Goal: Task Accomplishment & Management: Use online tool/utility

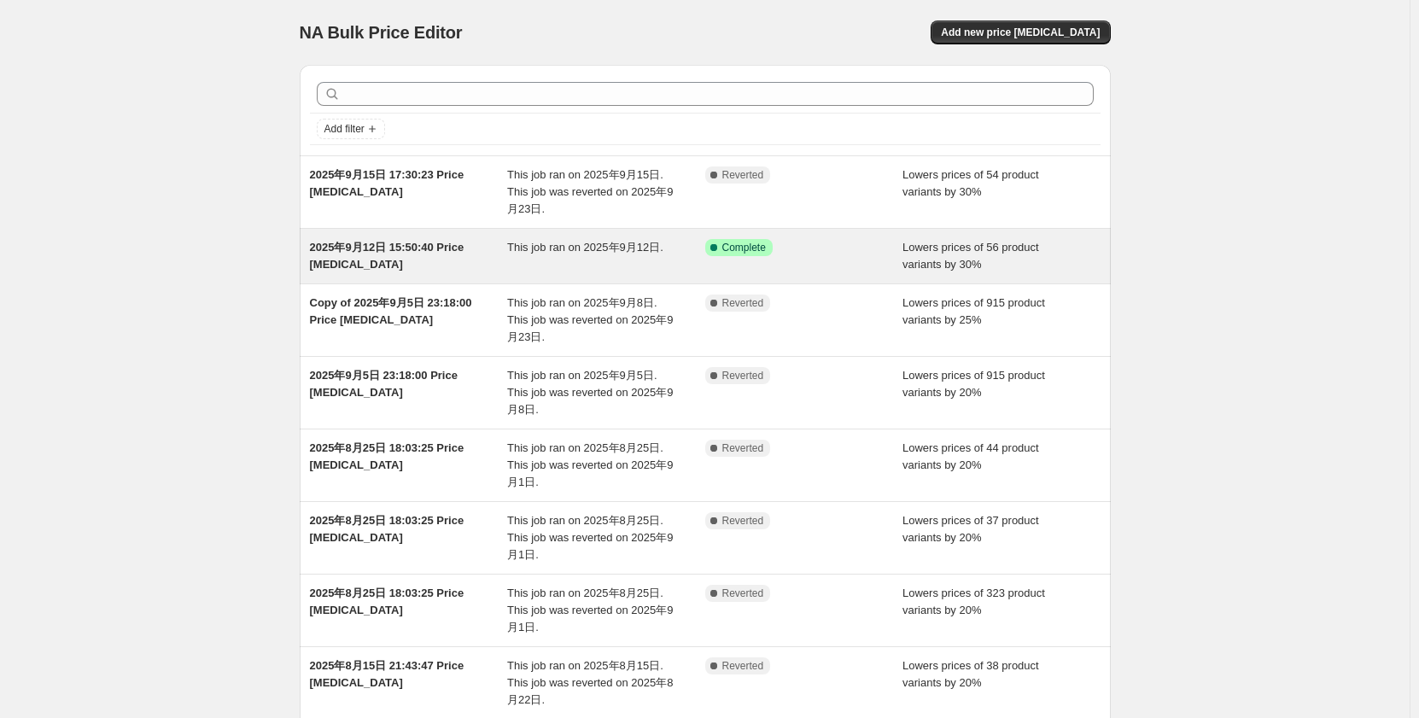
click at [786, 266] on div "Success Complete Complete" at bounding box center [804, 256] width 198 height 34
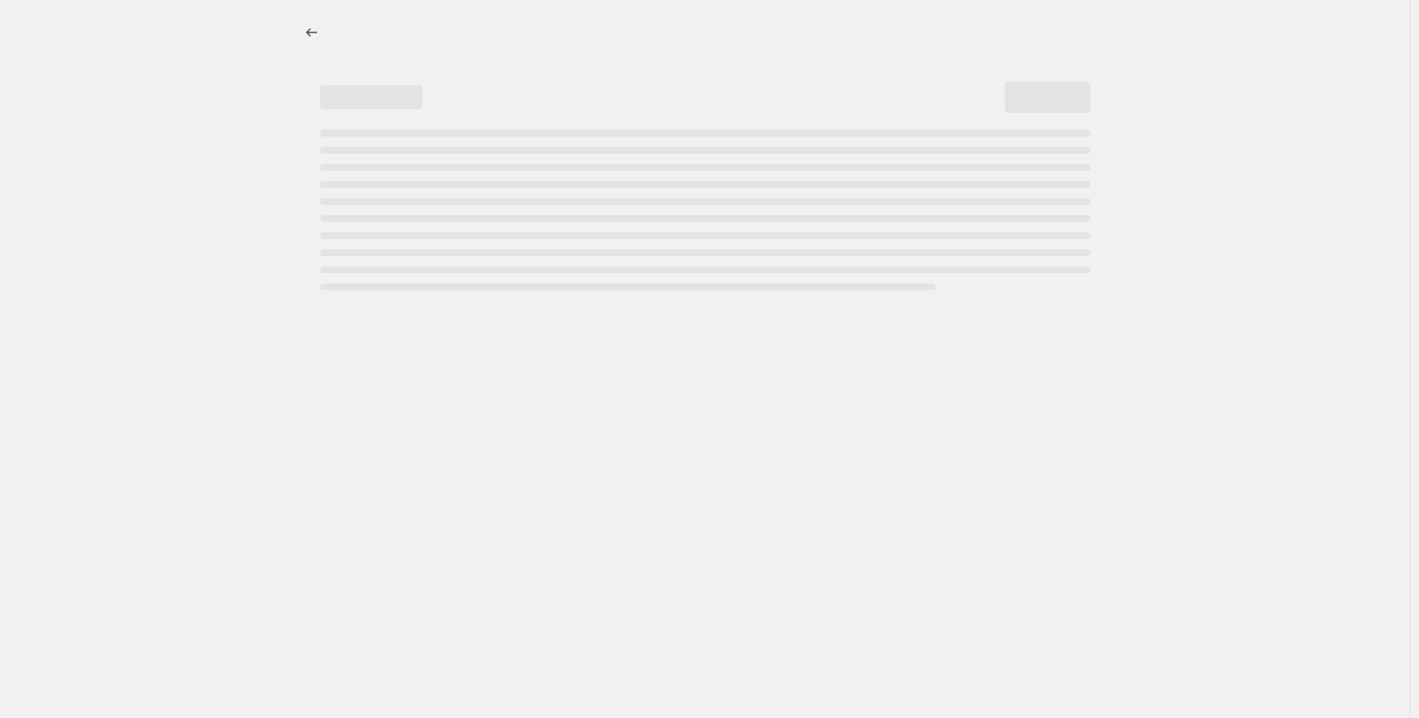
select select "percentage"
select select "no_change"
select select "collection"
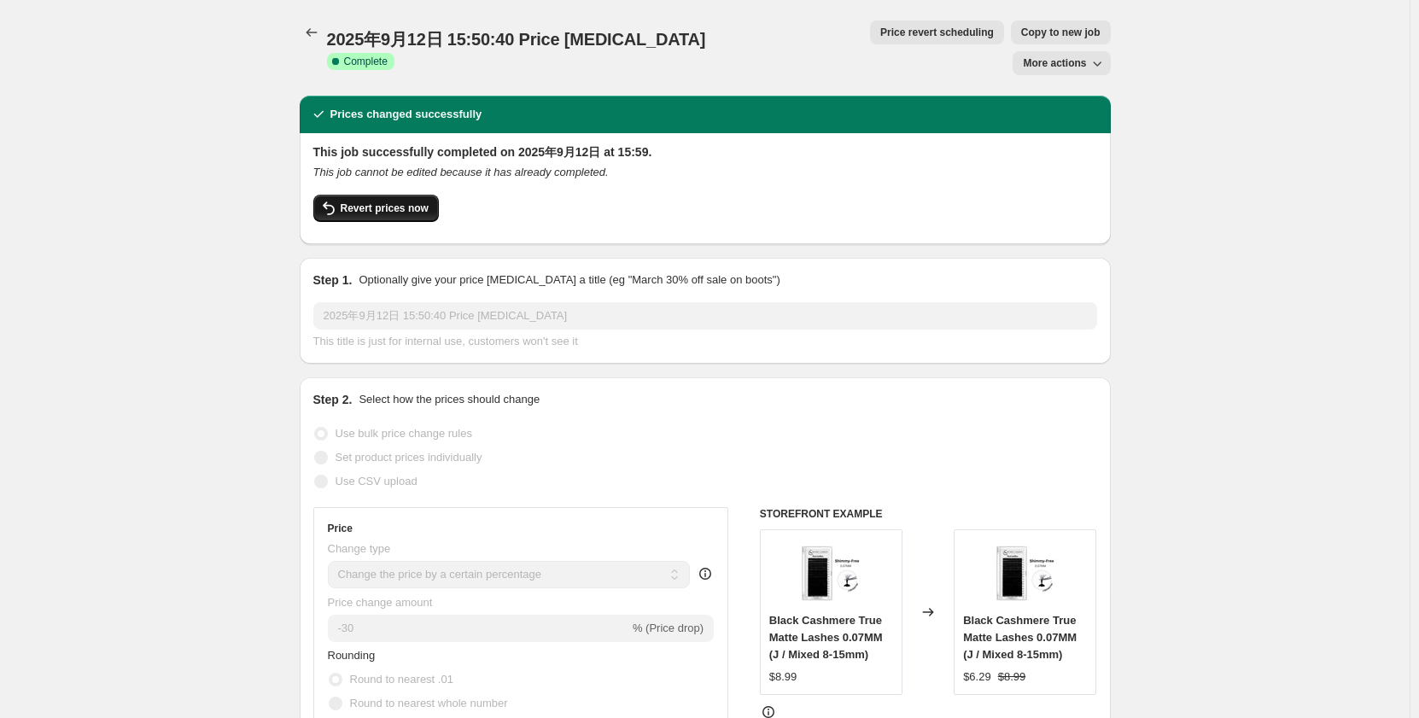
click at [422, 201] on span "Revert prices now" at bounding box center [385, 208] width 88 height 14
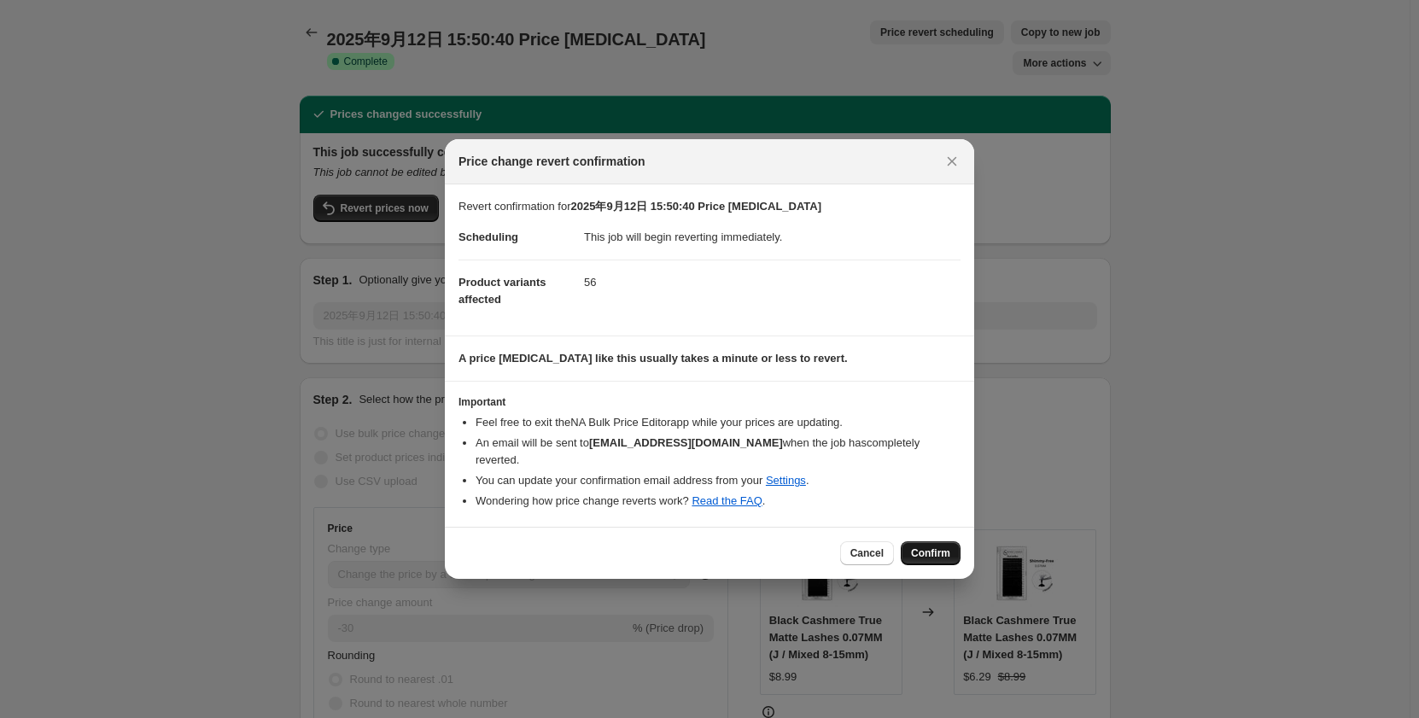
click at [945, 546] on span "Confirm" at bounding box center [930, 553] width 39 height 14
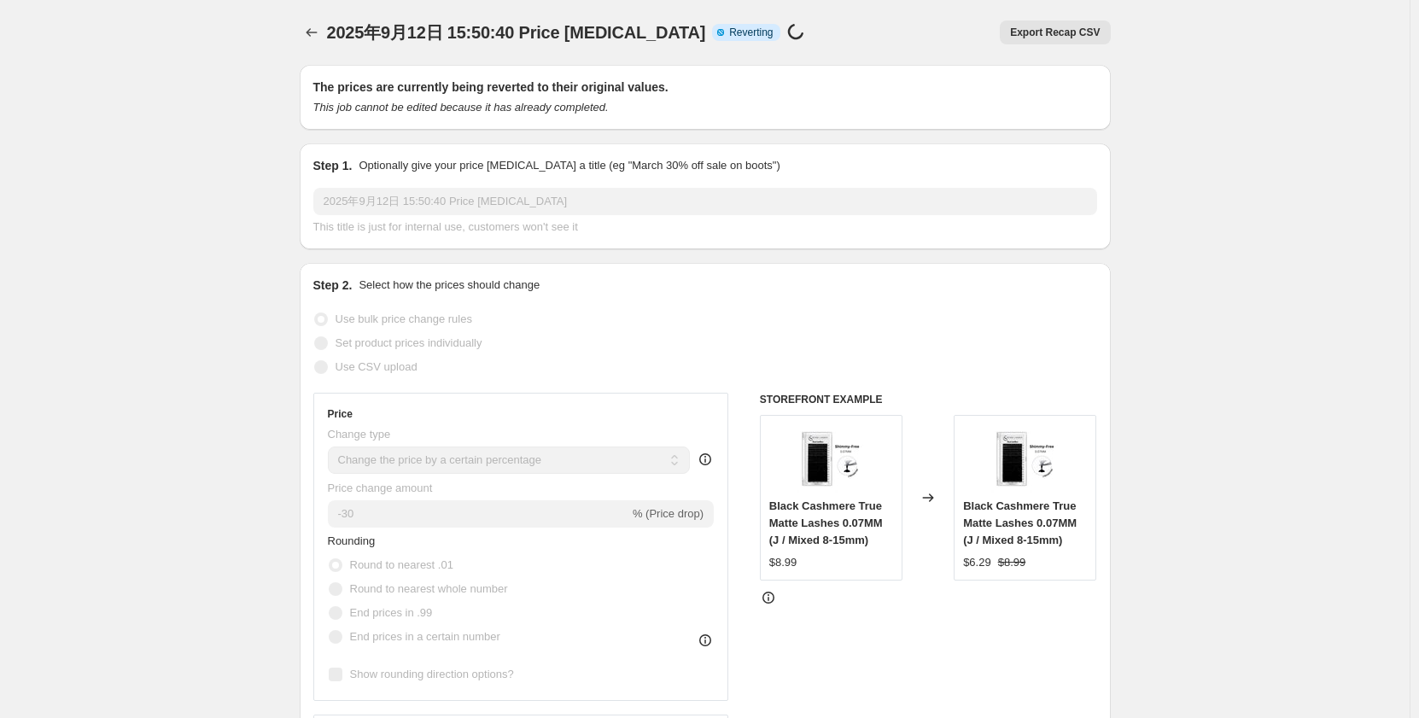
select select "percentage"
select select "no_change"
select select "collection"
